Goal: Navigation & Orientation: Find specific page/section

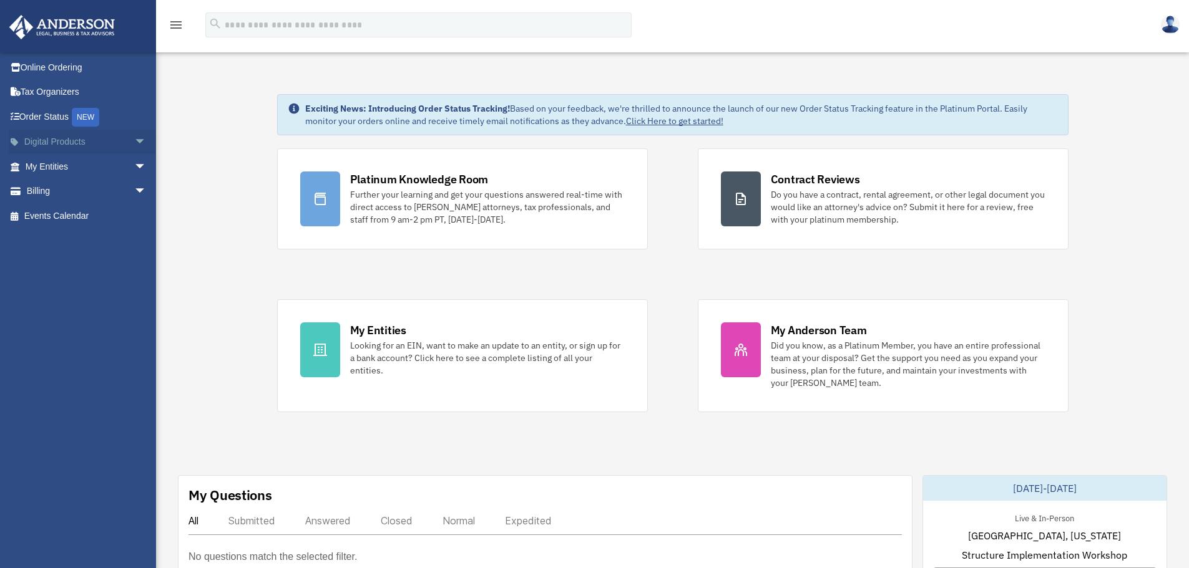
click at [134, 139] on span "arrow_drop_down" at bounding box center [146, 143] width 25 height 26
click at [135, 265] on span "arrow_drop_down" at bounding box center [146, 266] width 25 height 26
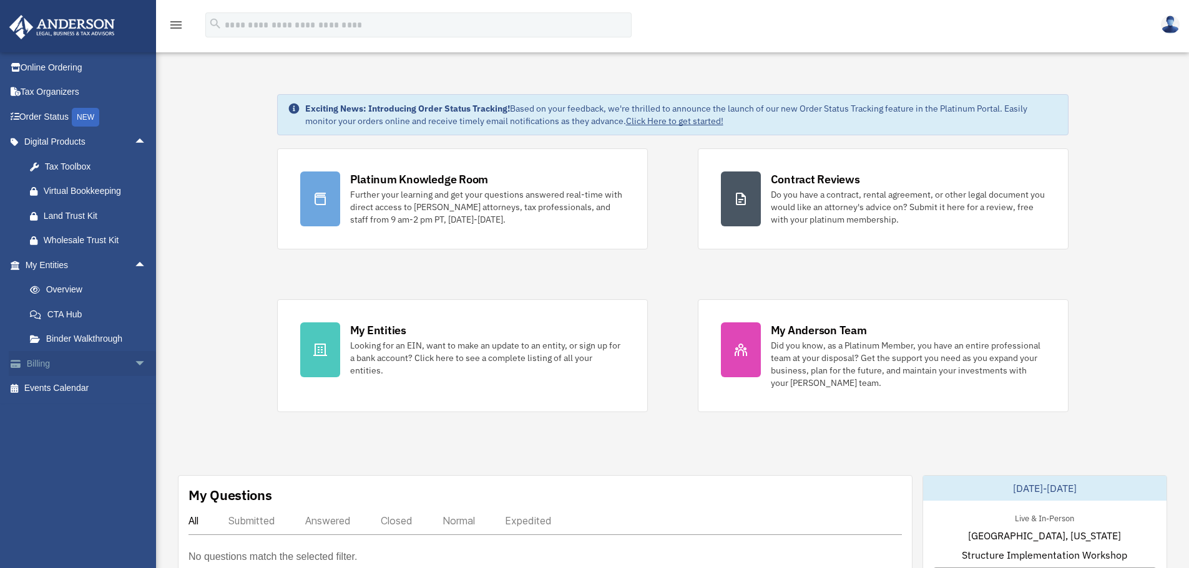
click at [141, 373] on span "arrow_drop_down" at bounding box center [146, 364] width 25 height 26
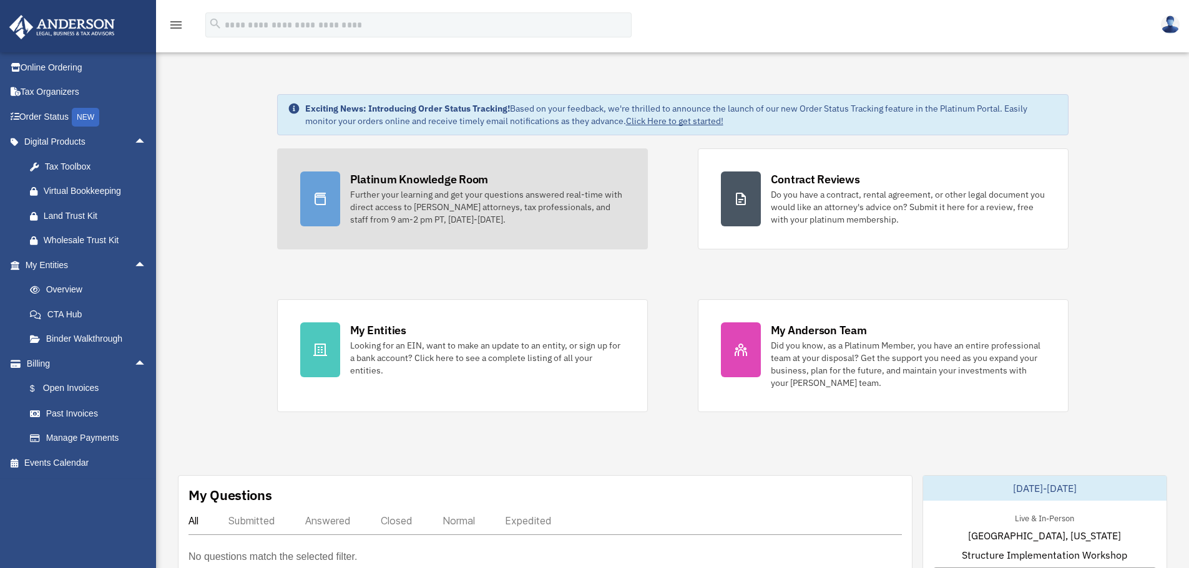
click at [404, 179] on div "Platinum Knowledge Room" at bounding box center [419, 180] width 139 height 16
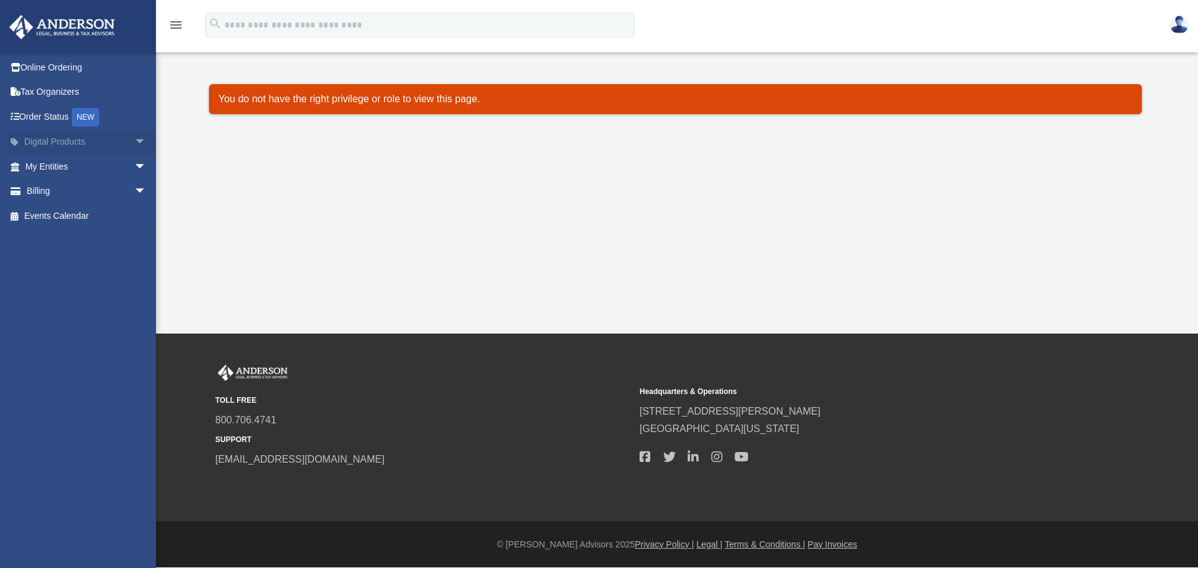
click at [134, 145] on span "arrow_drop_down" at bounding box center [146, 143] width 25 height 26
click at [135, 265] on span "arrow_drop_down" at bounding box center [146, 266] width 25 height 26
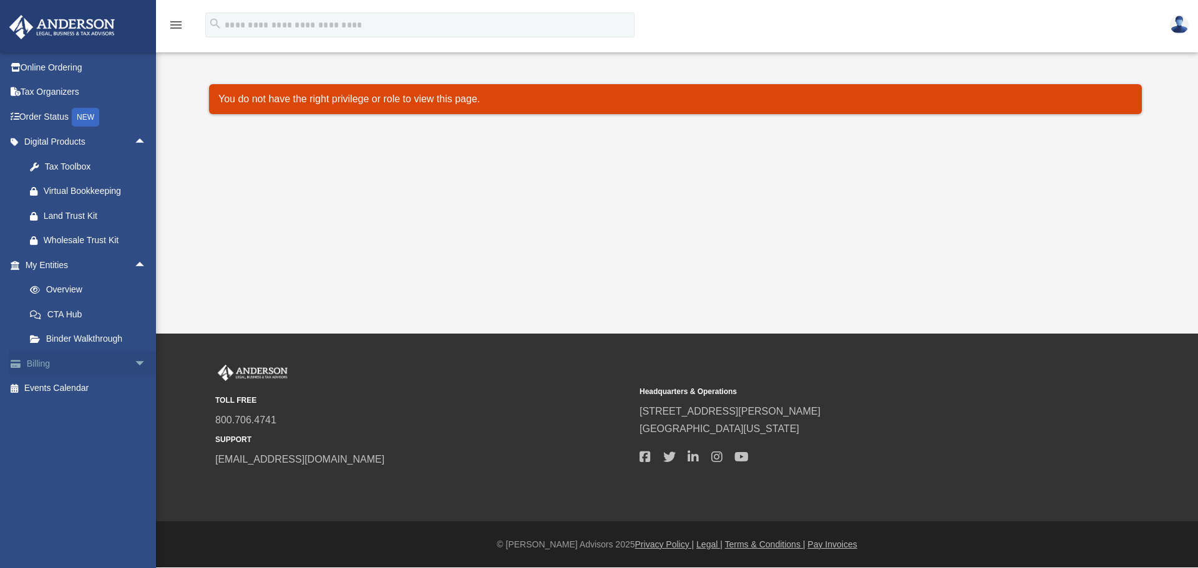
click at [134, 367] on span "arrow_drop_down" at bounding box center [146, 364] width 25 height 26
